Goal: Task Accomplishment & Management: Use online tool/utility

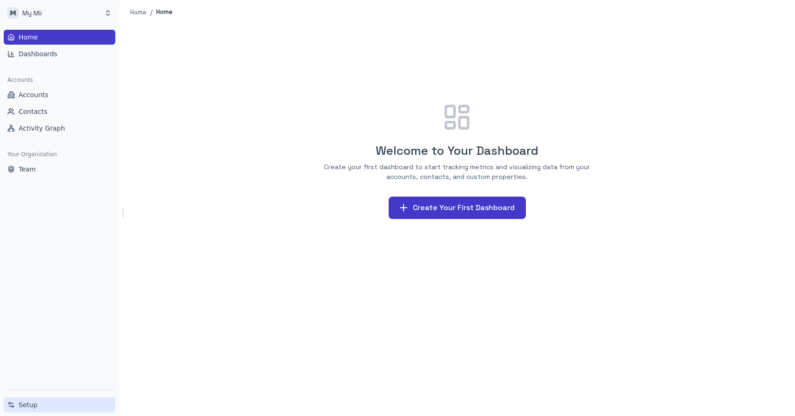
click at [29, 401] on span "Setup" at bounding box center [28, 405] width 19 height 9
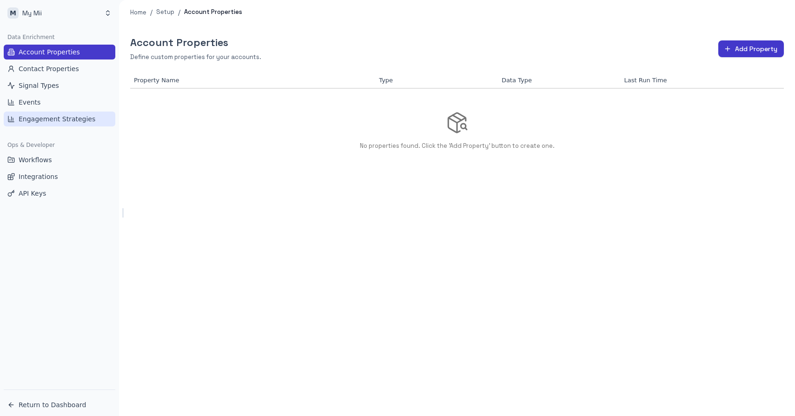
click at [50, 119] on span "Engagement Strategies" at bounding box center [57, 118] width 77 height 9
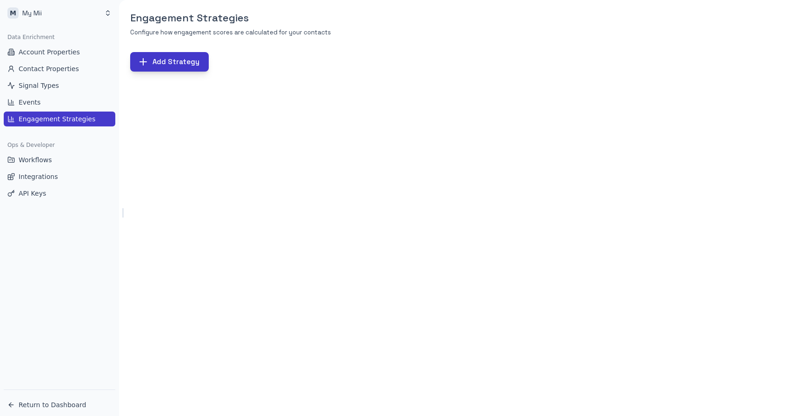
click at [169, 64] on button "Add Strategy" at bounding box center [169, 62] width 79 height 20
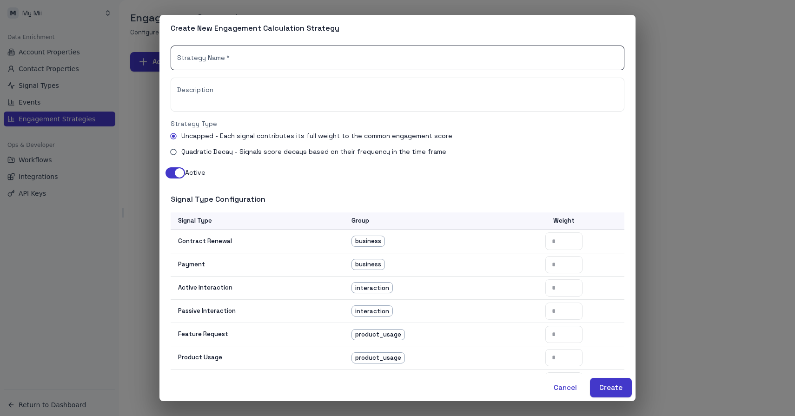
click at [206, 61] on input "Strategy Name   *" at bounding box center [398, 58] width 454 height 25
type input "**********"
click at [567, 241] on input "number" at bounding box center [564, 241] width 37 height 17
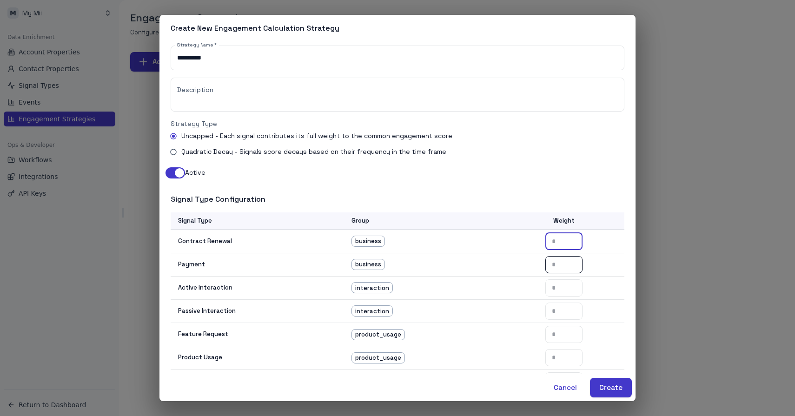
type input "*"
click at [566, 261] on input "number" at bounding box center [564, 264] width 37 height 17
type input "*"
click at [563, 282] on input "number" at bounding box center [564, 288] width 37 height 17
type input "*"
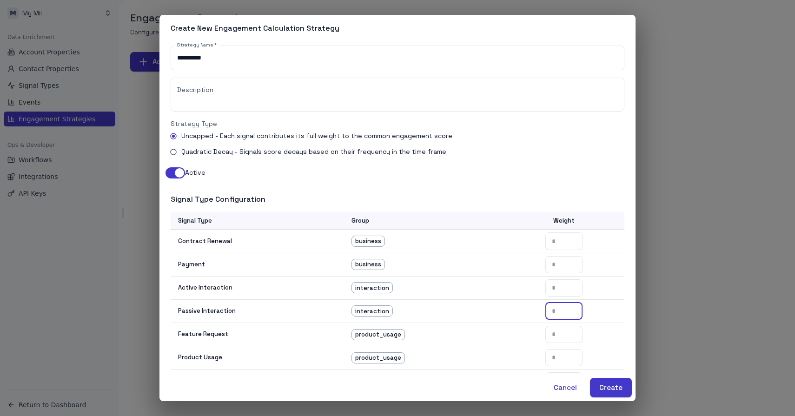
click at [562, 303] on input "number" at bounding box center [564, 311] width 37 height 17
type input "*"
click at [562, 323] on td "​" at bounding box center [563, 334] width 121 height 23
click at [562, 335] on input "number" at bounding box center [564, 334] width 37 height 17
type input "*"
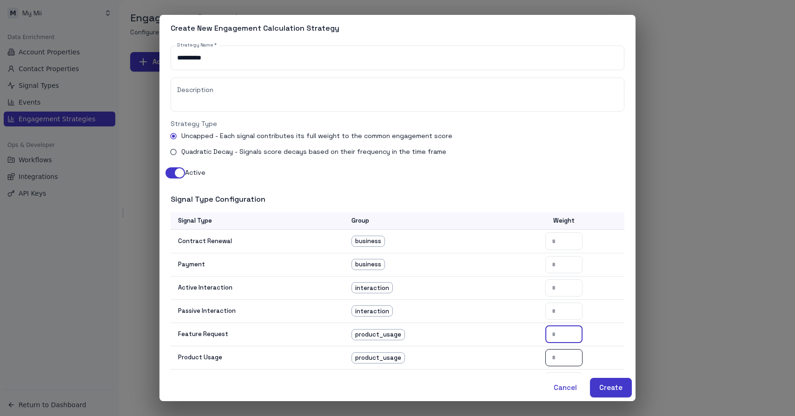
click at [563, 362] on input "number" at bounding box center [564, 357] width 37 height 17
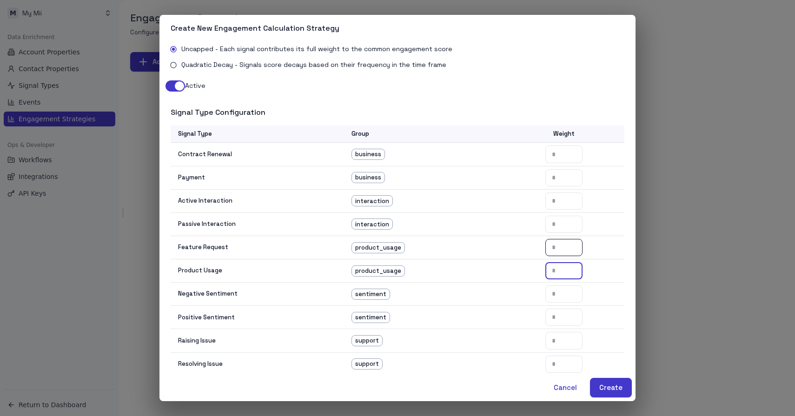
scroll to position [98, 0]
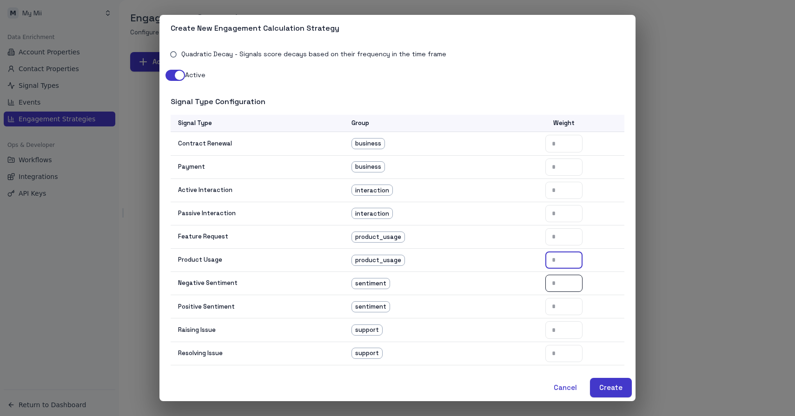
type input "*"
click at [566, 281] on input "number" at bounding box center [564, 283] width 37 height 17
type input "*"
click at [565, 309] on input "number" at bounding box center [564, 306] width 37 height 17
type input "*"
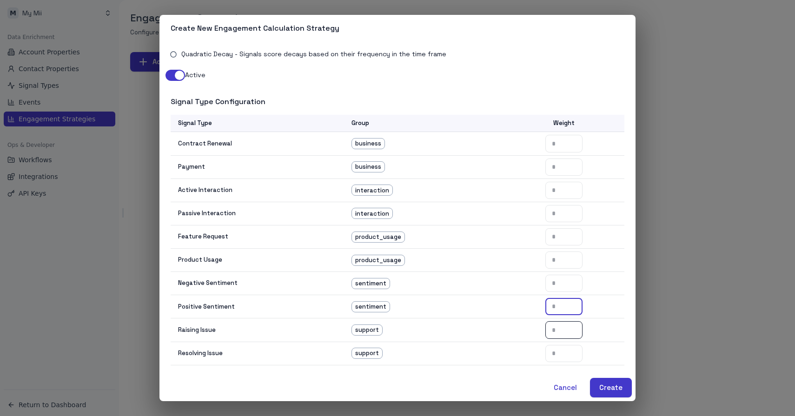
click at [561, 334] on input "number" at bounding box center [564, 329] width 37 height 17
type input "*"
click at [561, 364] on td "​" at bounding box center [563, 353] width 121 height 23
click at [561, 360] on input "number" at bounding box center [564, 353] width 37 height 17
type input "*"
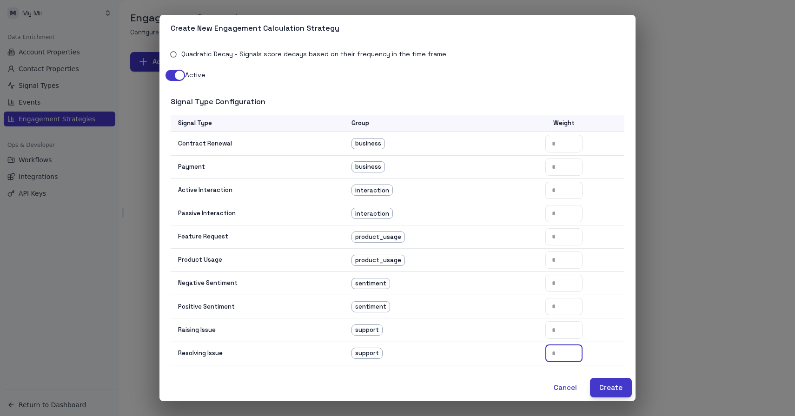
click at [615, 394] on button "Create" at bounding box center [611, 388] width 42 height 20
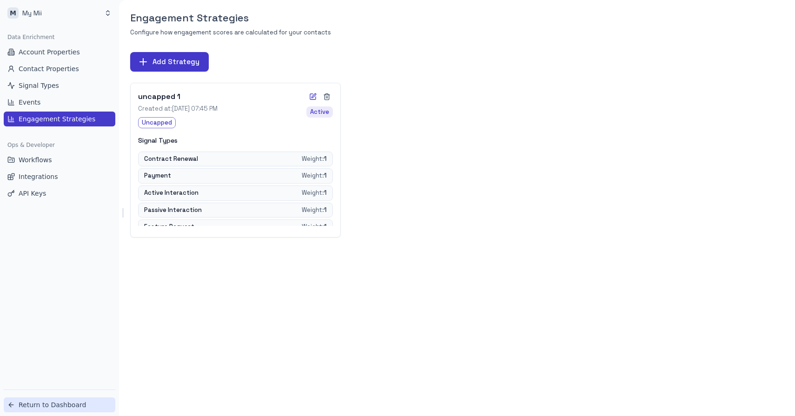
click at [58, 402] on span "Return to Dashboard" at bounding box center [52, 405] width 67 height 9
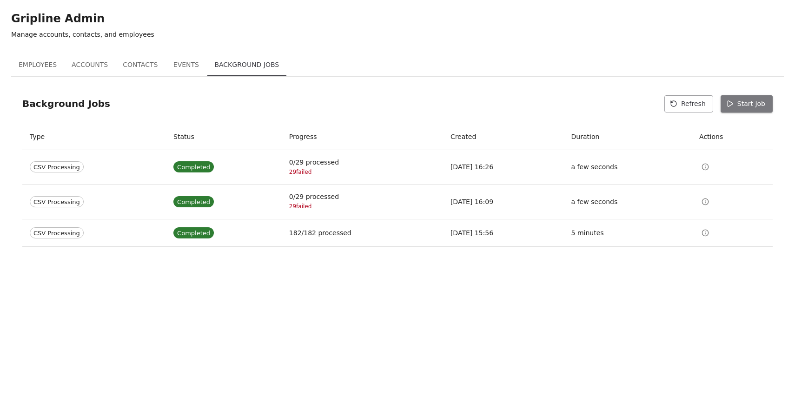
click at [762, 99] on button "Start Job" at bounding box center [747, 103] width 52 height 17
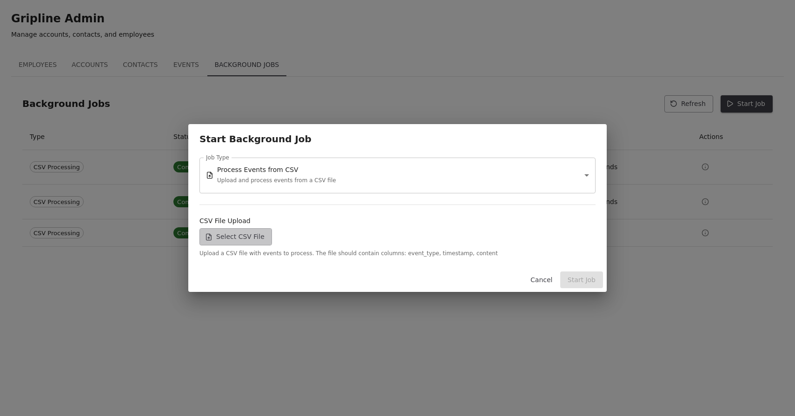
click at [236, 235] on label "Select CSV File" at bounding box center [236, 236] width 73 height 17
click at [0, 0] on input "Select CSV File" at bounding box center [0, 0] width 0 height 0
click at [596, 281] on button "Start Job" at bounding box center [582, 280] width 43 height 17
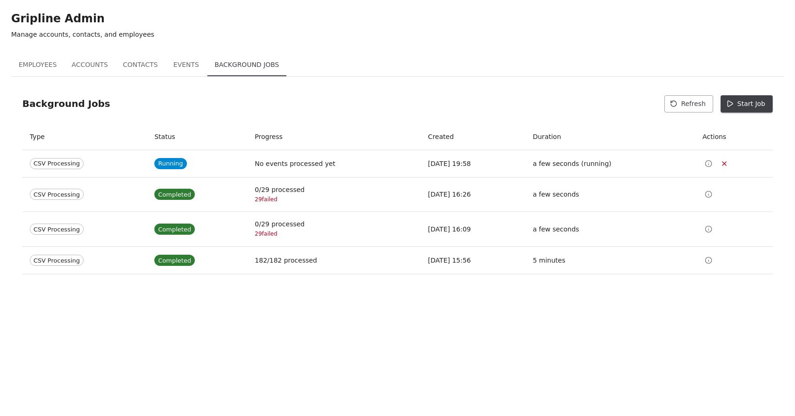
click at [684, 105] on button "Refresh" at bounding box center [689, 103] width 49 height 17
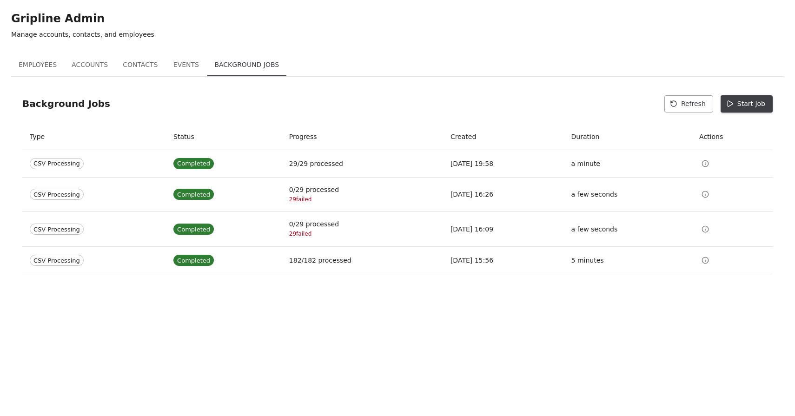
click at [742, 108] on button "Start Job" at bounding box center [747, 103] width 52 height 17
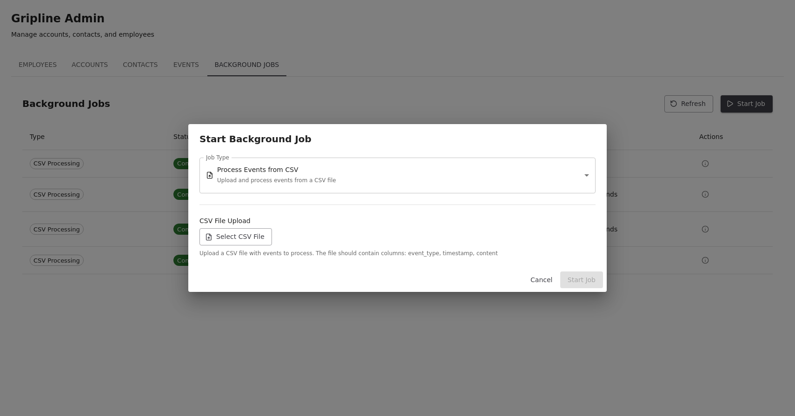
click at [242, 242] on label "Select CSV File" at bounding box center [236, 236] width 73 height 17
click at [0, 0] on input "Select CSV File" at bounding box center [0, 0] width 0 height 0
click at [582, 281] on button "Start Job" at bounding box center [582, 280] width 43 height 17
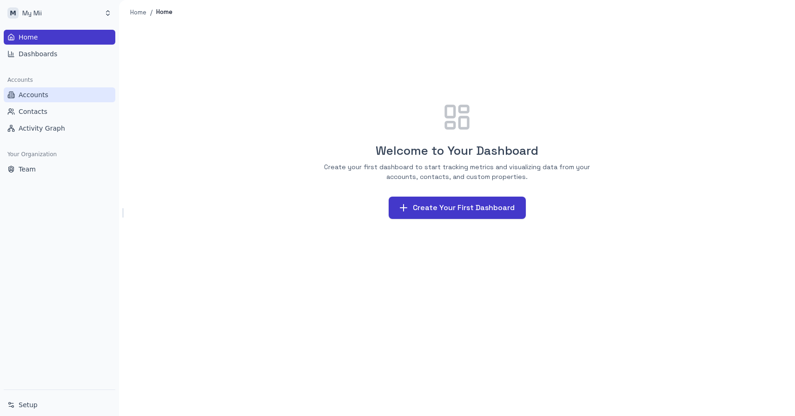
click at [25, 91] on span "Accounts" at bounding box center [34, 94] width 30 height 9
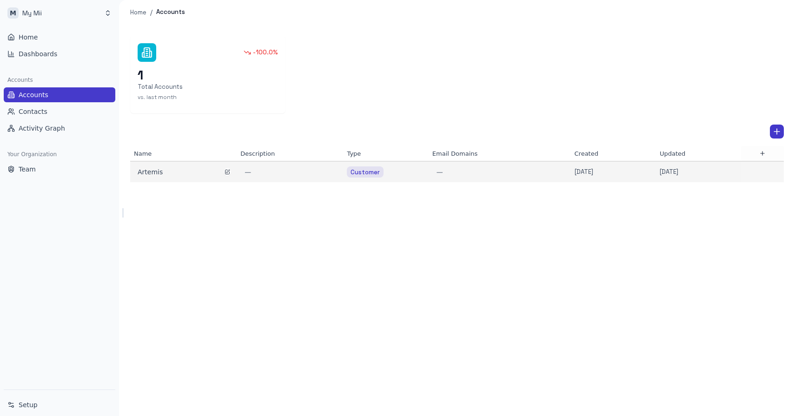
click at [151, 175] on div "Artemis" at bounding box center [184, 171] width 92 height 9
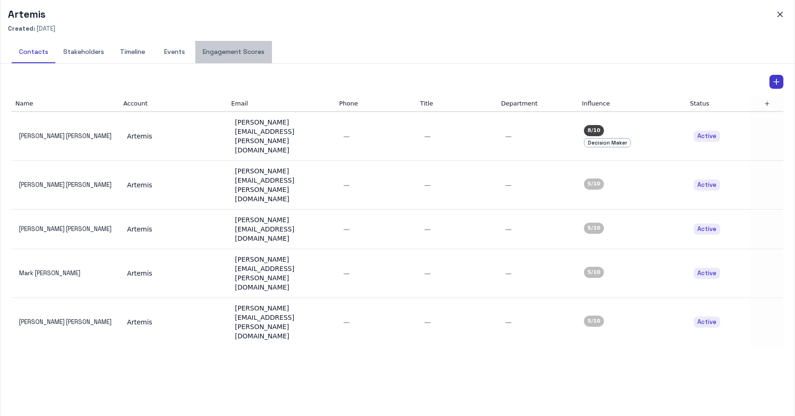
click at [218, 53] on button "Engagement Scores" at bounding box center [233, 52] width 77 height 22
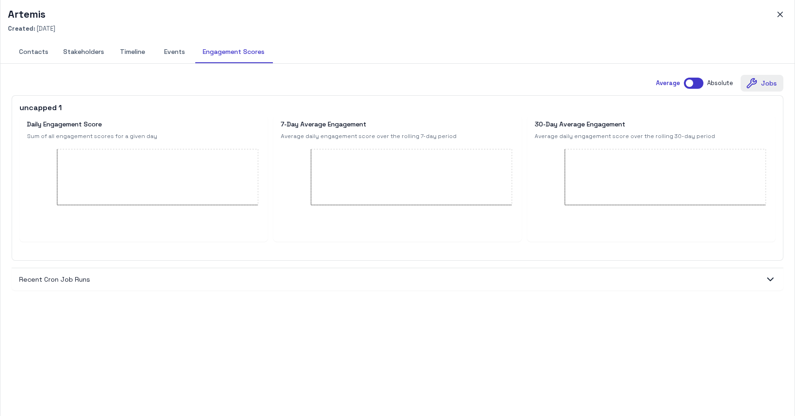
click at [768, 83] on button "Jobs" at bounding box center [762, 83] width 43 height 17
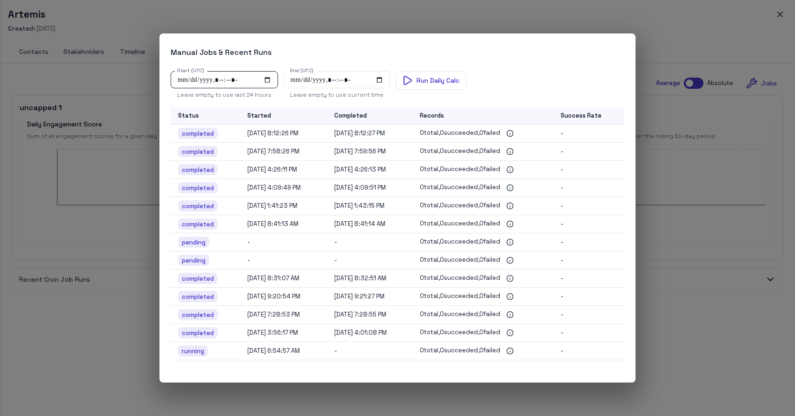
click at [267, 80] on input "Start (UTC)" at bounding box center [224, 79] width 107 height 17
type input "**********"
click at [481, 79] on div "Start (UTC) Start (UTC) Leave empty to use last 24 hours End (UTC) End (UTC) Le…" at bounding box center [398, 85] width 454 height 29
click at [451, 79] on button "Run Daily Calc" at bounding box center [431, 80] width 71 height 19
